Goal: Download file/media

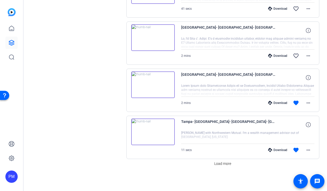
scroll to position [374, 0]
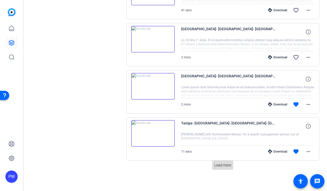
click at [224, 167] on span "Load more" at bounding box center [222, 165] width 17 height 5
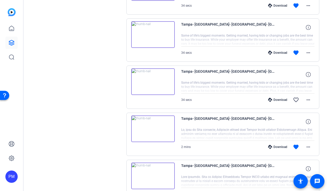
scroll to position [848, 0]
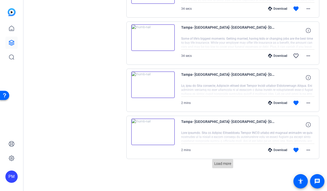
click at [222, 166] on span "Load more" at bounding box center [222, 163] width 17 height 5
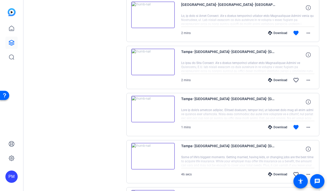
scroll to position [1106, 0]
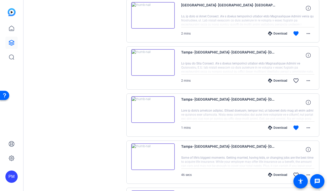
click at [152, 108] on img at bounding box center [153, 109] width 44 height 27
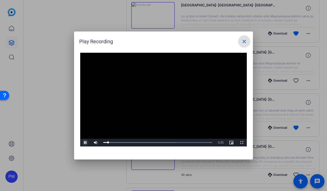
click at [86, 143] on span "Video Player" at bounding box center [85, 143] width 10 height 0
click at [243, 42] on mat-icon "close" at bounding box center [244, 41] width 6 height 6
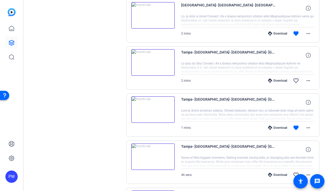
click at [150, 61] on img at bounding box center [153, 62] width 44 height 27
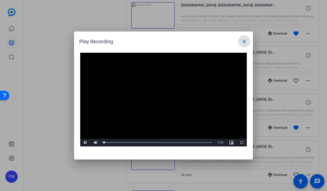
click at [242, 42] on mat-icon "close" at bounding box center [244, 41] width 6 height 6
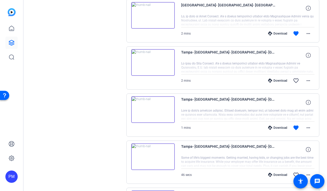
click at [277, 126] on div "Download" at bounding box center [278, 128] width 24 height 4
click at [155, 109] on img at bounding box center [153, 109] width 44 height 27
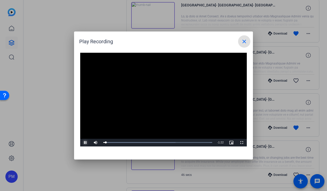
click at [85, 143] on span "Video Player" at bounding box center [85, 143] width 10 height 0
click at [246, 39] on mat-icon "close" at bounding box center [244, 41] width 6 height 6
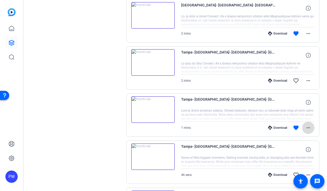
click at [311, 127] on mat-icon "more_horiz" at bounding box center [308, 128] width 6 height 6
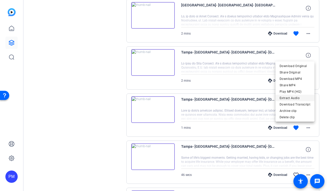
click at [293, 97] on span "Extract Audio" at bounding box center [295, 98] width 31 height 6
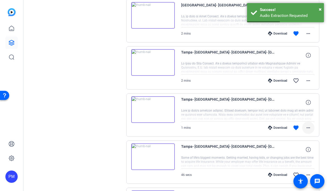
click at [312, 129] on span at bounding box center [308, 128] width 12 height 12
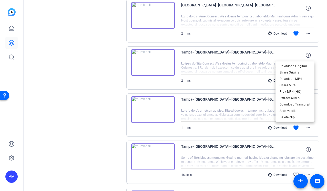
click at [88, 121] on div at bounding box center [163, 95] width 327 height 191
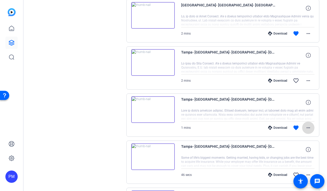
click at [309, 127] on mat-icon "more_horiz" at bounding box center [308, 128] width 6 height 6
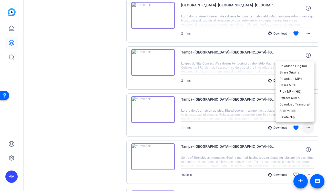
click at [309, 127] on div at bounding box center [163, 95] width 327 height 191
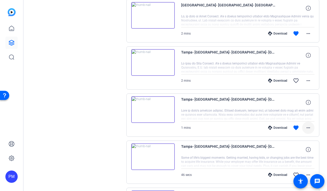
click at [309, 127] on mat-icon "more_horiz" at bounding box center [308, 128] width 6 height 6
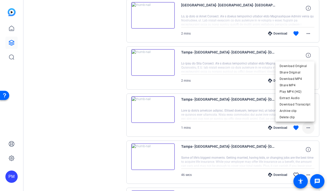
click at [309, 127] on div at bounding box center [163, 95] width 327 height 191
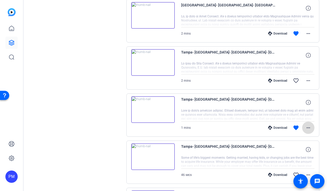
click at [309, 127] on mat-icon "more_horiz" at bounding box center [308, 128] width 6 height 6
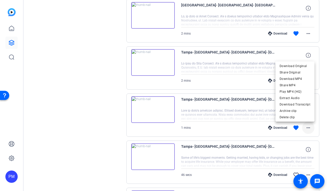
click at [309, 127] on div at bounding box center [163, 95] width 327 height 191
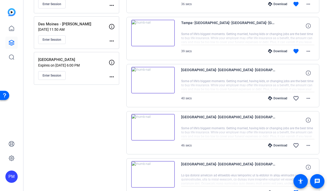
scroll to position [190, 0]
